Goal: Transaction & Acquisition: Purchase product/service

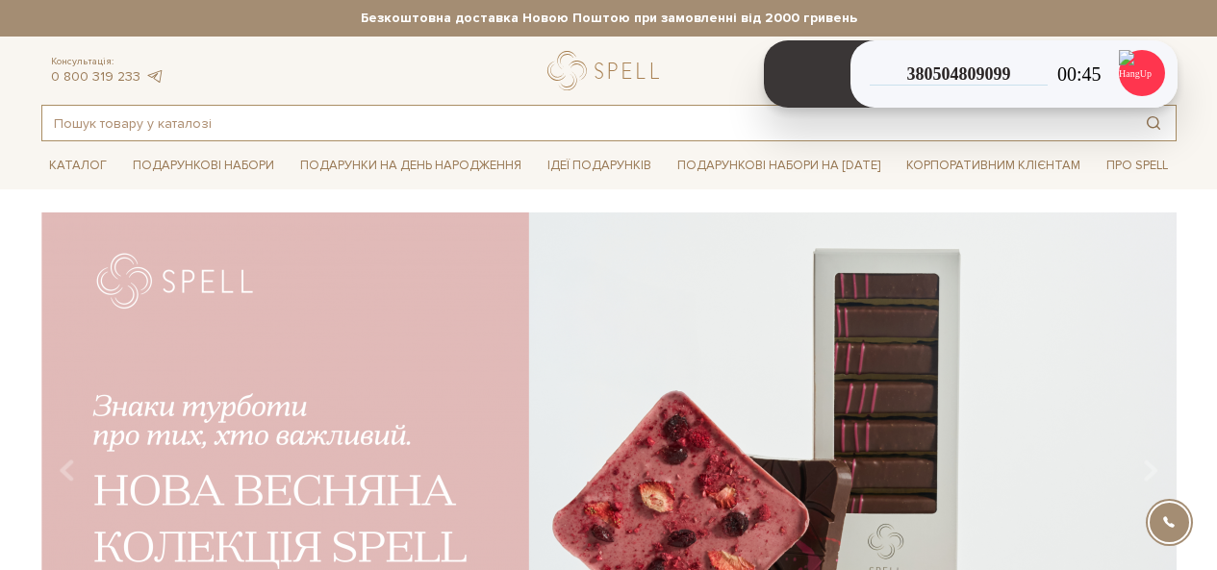
click at [577, 111] on input "text" at bounding box center [586, 123] width 1089 height 35
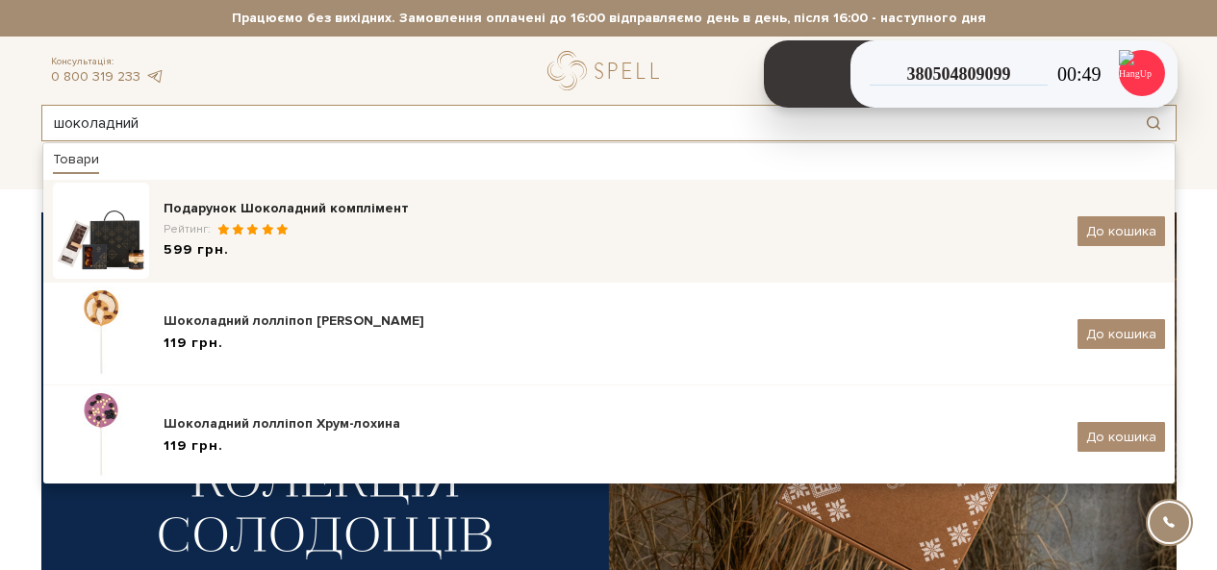
type input "шоколадний"
click at [231, 222] on div "Рейтинг:" at bounding box center [613, 229] width 899 height 16
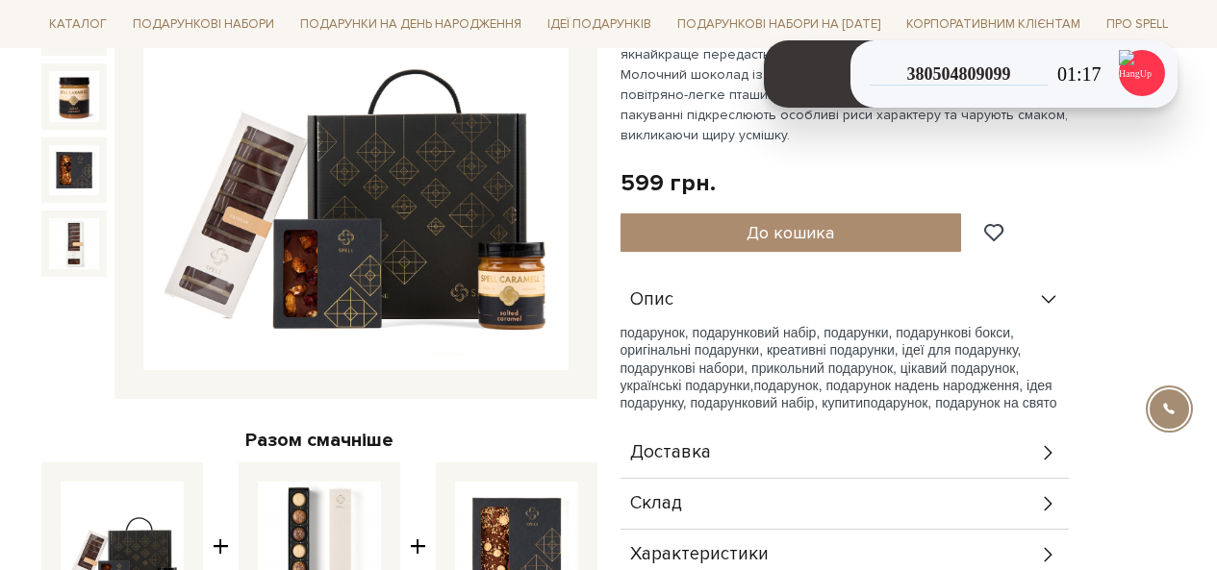
scroll to position [192, 0]
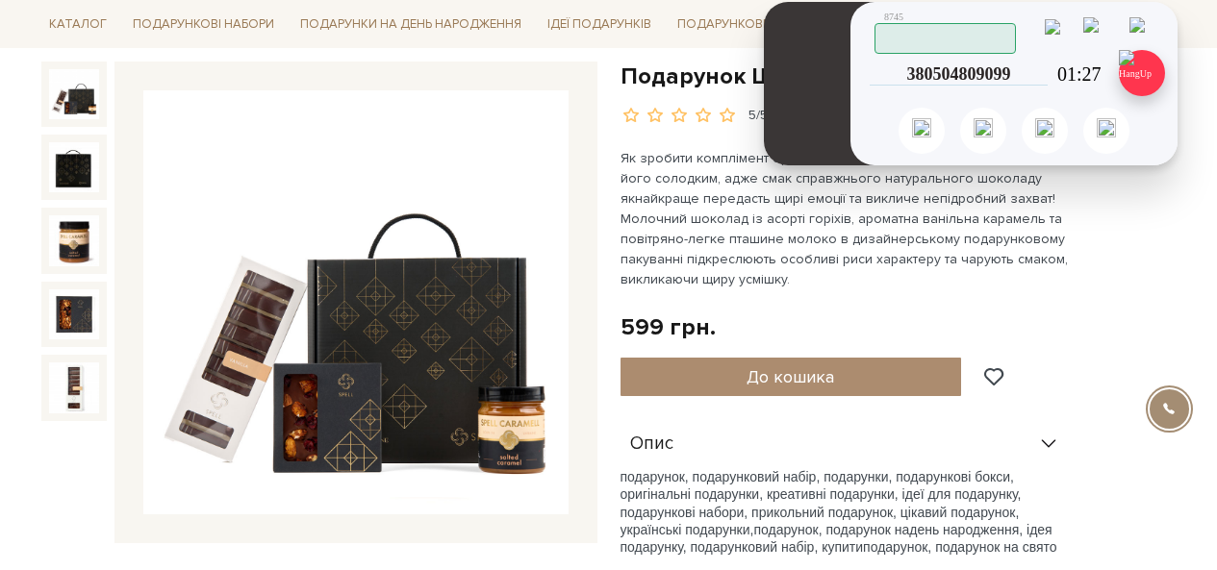
click at [1143, 78] on img at bounding box center [1142, 73] width 46 height 46
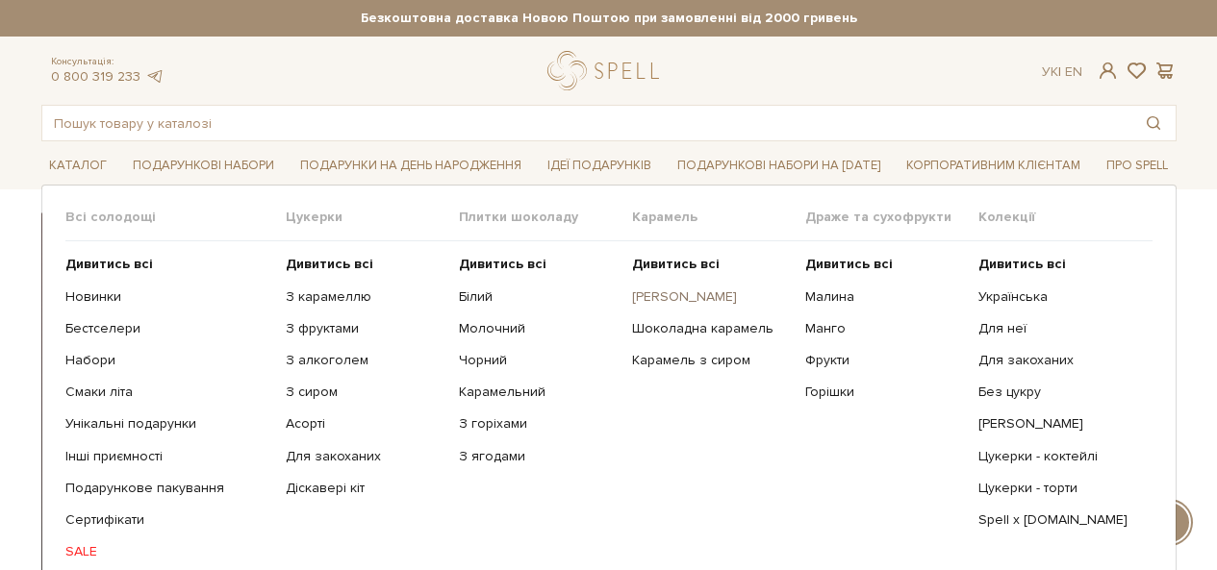
click at [684, 292] on link "[PERSON_NAME]" at bounding box center [711, 297] width 159 height 17
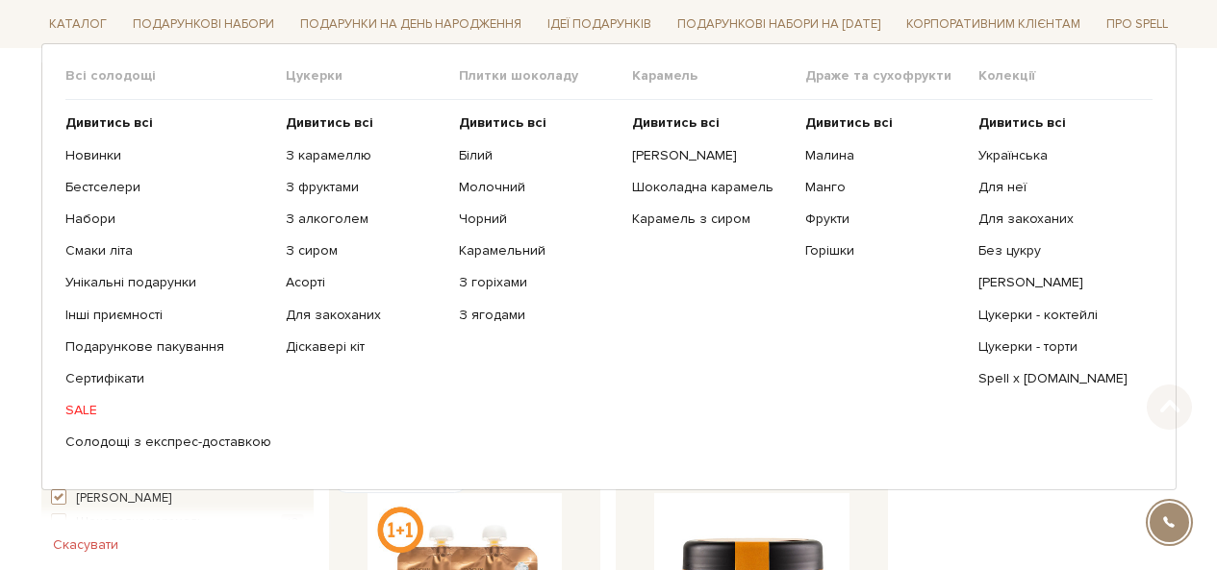
scroll to position [385, 0]
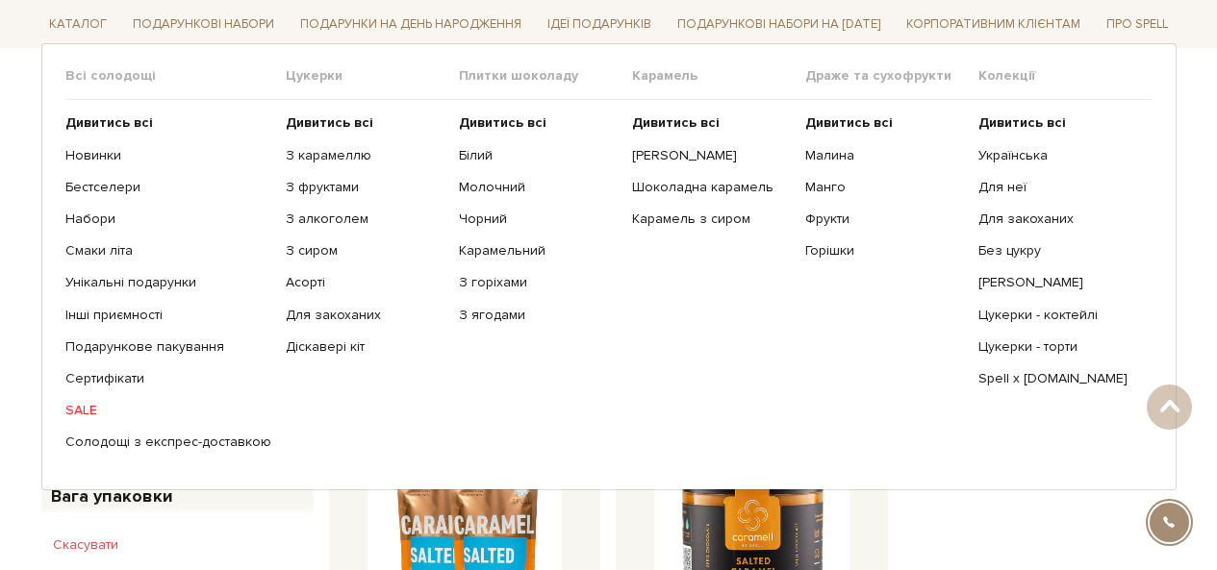
click at [85, 403] on link "SALE" at bounding box center [168, 410] width 206 height 17
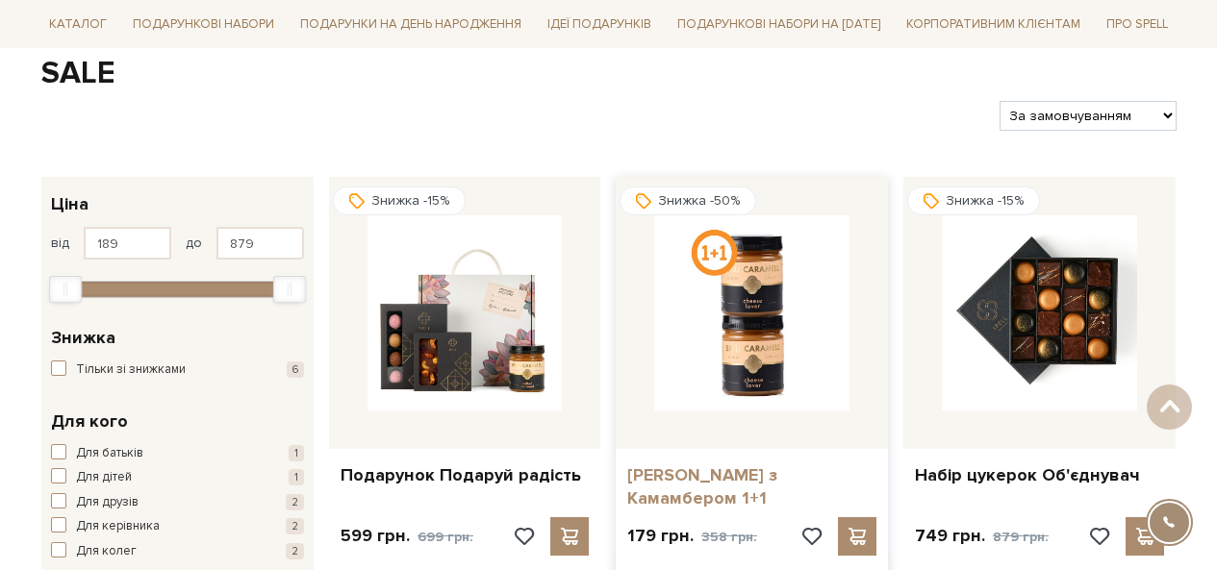
click at [727, 479] on link "[PERSON_NAME] з Камамбером 1+1" at bounding box center [751, 487] width 249 height 45
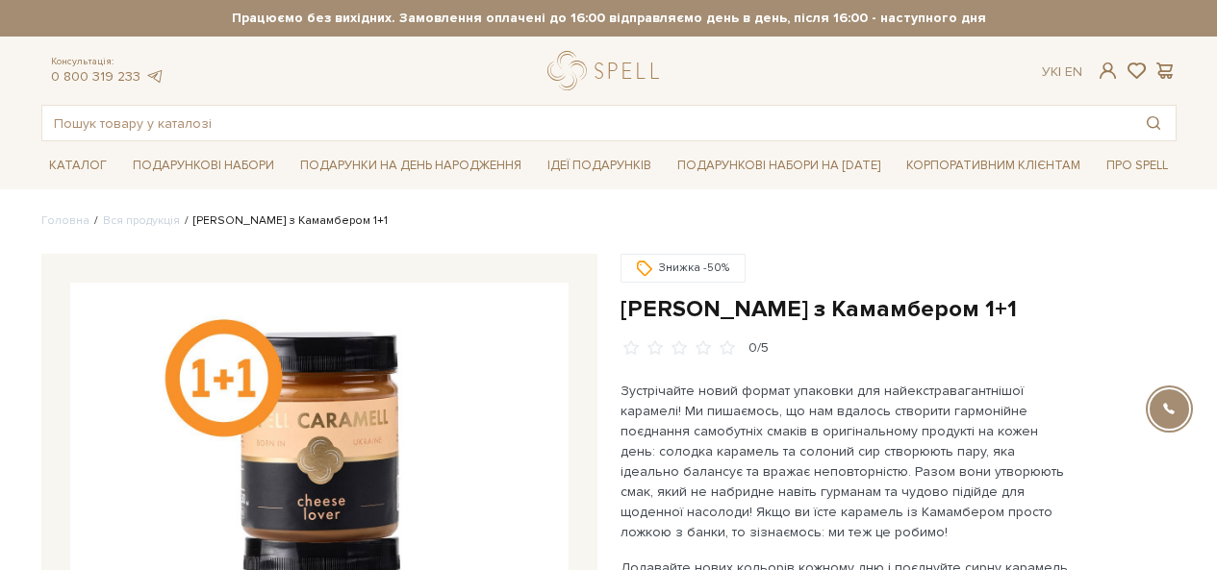
click at [816, 308] on h1 "[PERSON_NAME] з Камамбером 1+1" at bounding box center [898, 309] width 556 height 30
